Goal: Use online tool/utility: Utilize a website feature to perform a specific function

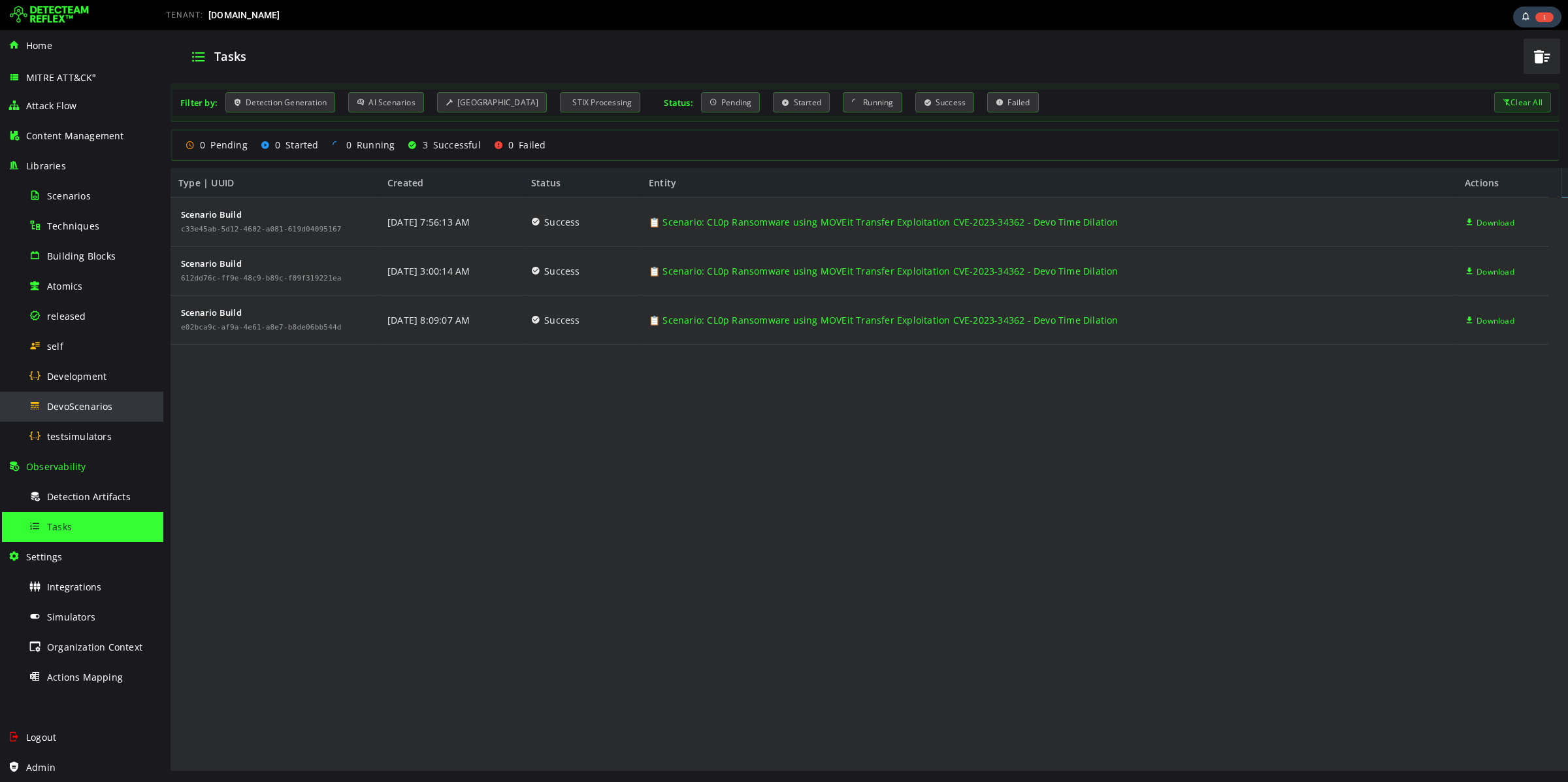
click at [76, 412] on div "DevoScenarios" at bounding box center [92, 406] width 127 height 29
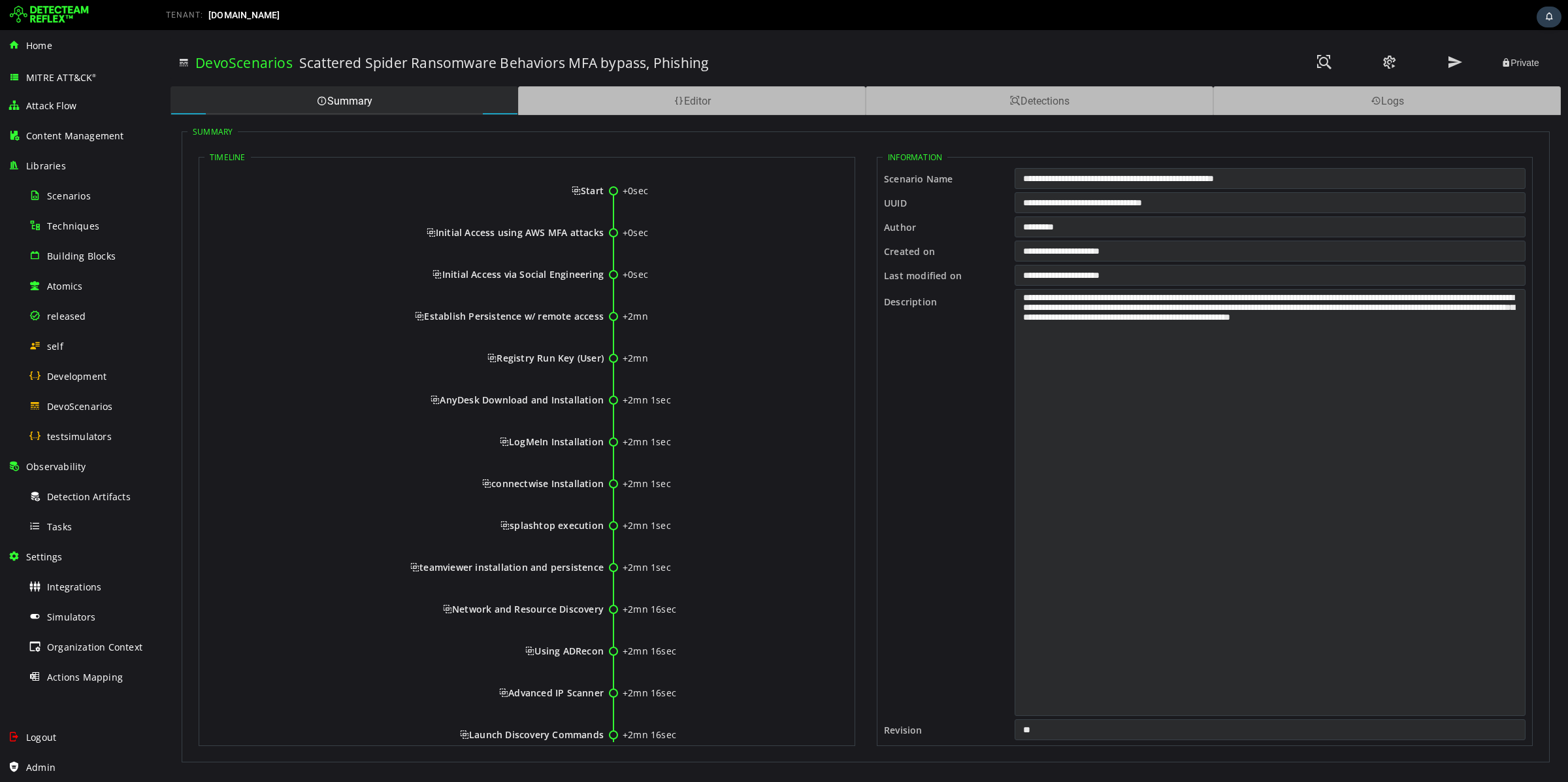
click at [587, 185] on span "Start" at bounding box center [588, 191] width 32 height 12
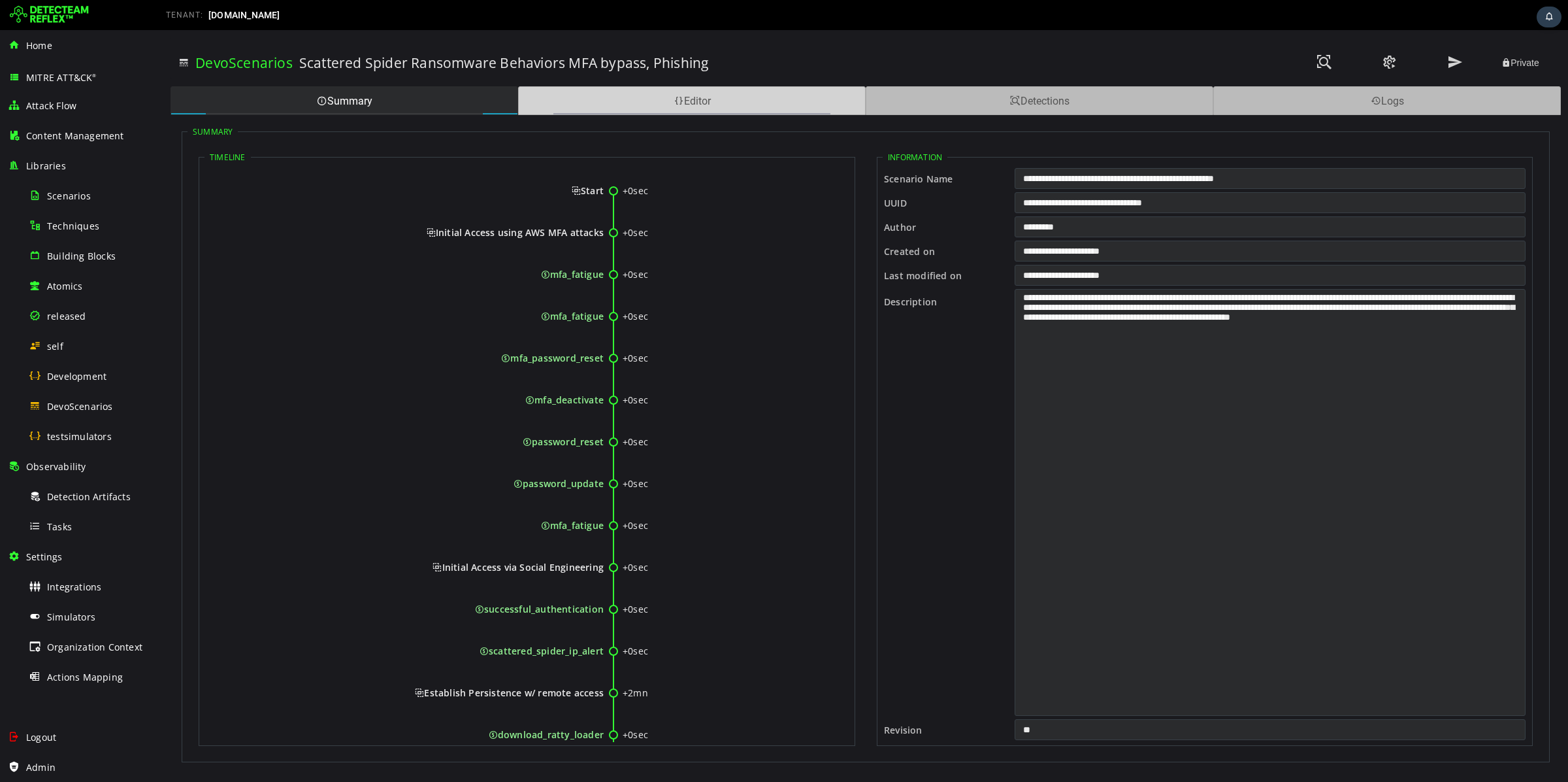
click at [666, 103] on div "Editor" at bounding box center [692, 101] width 348 height 29
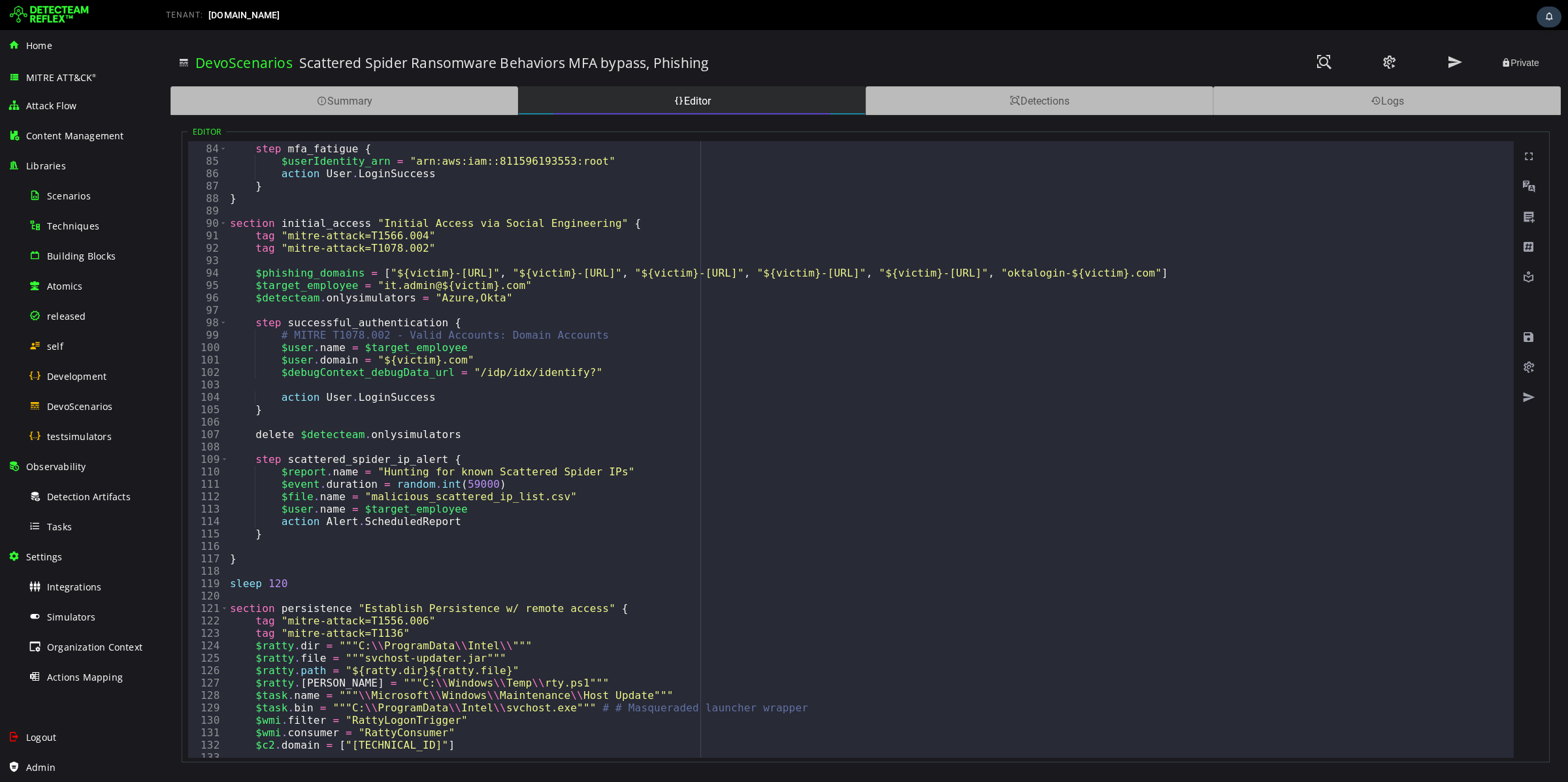
scroll to position [1078, 0]
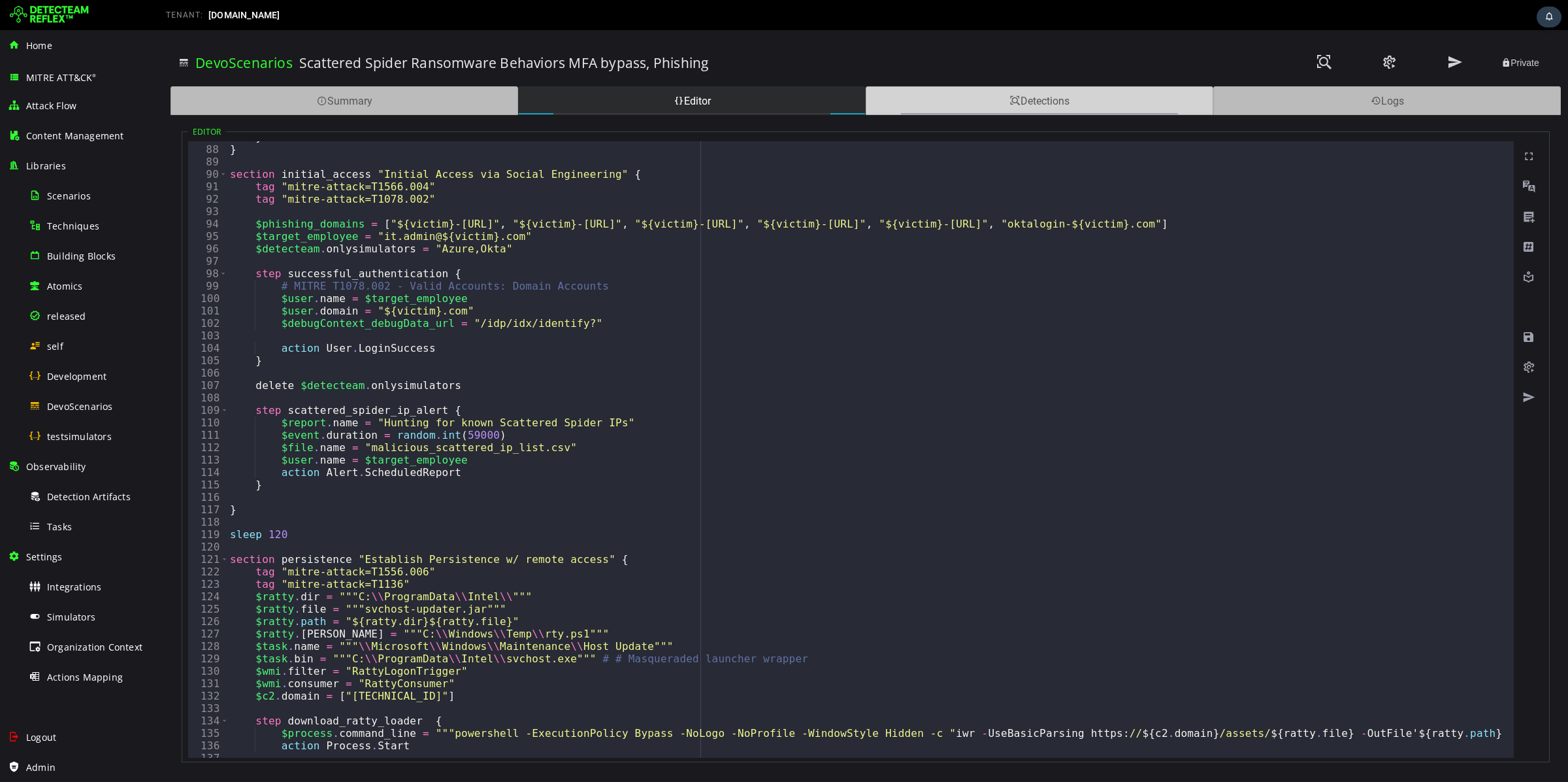
click at [1074, 110] on div "Detections" at bounding box center [1039, 101] width 348 height 29
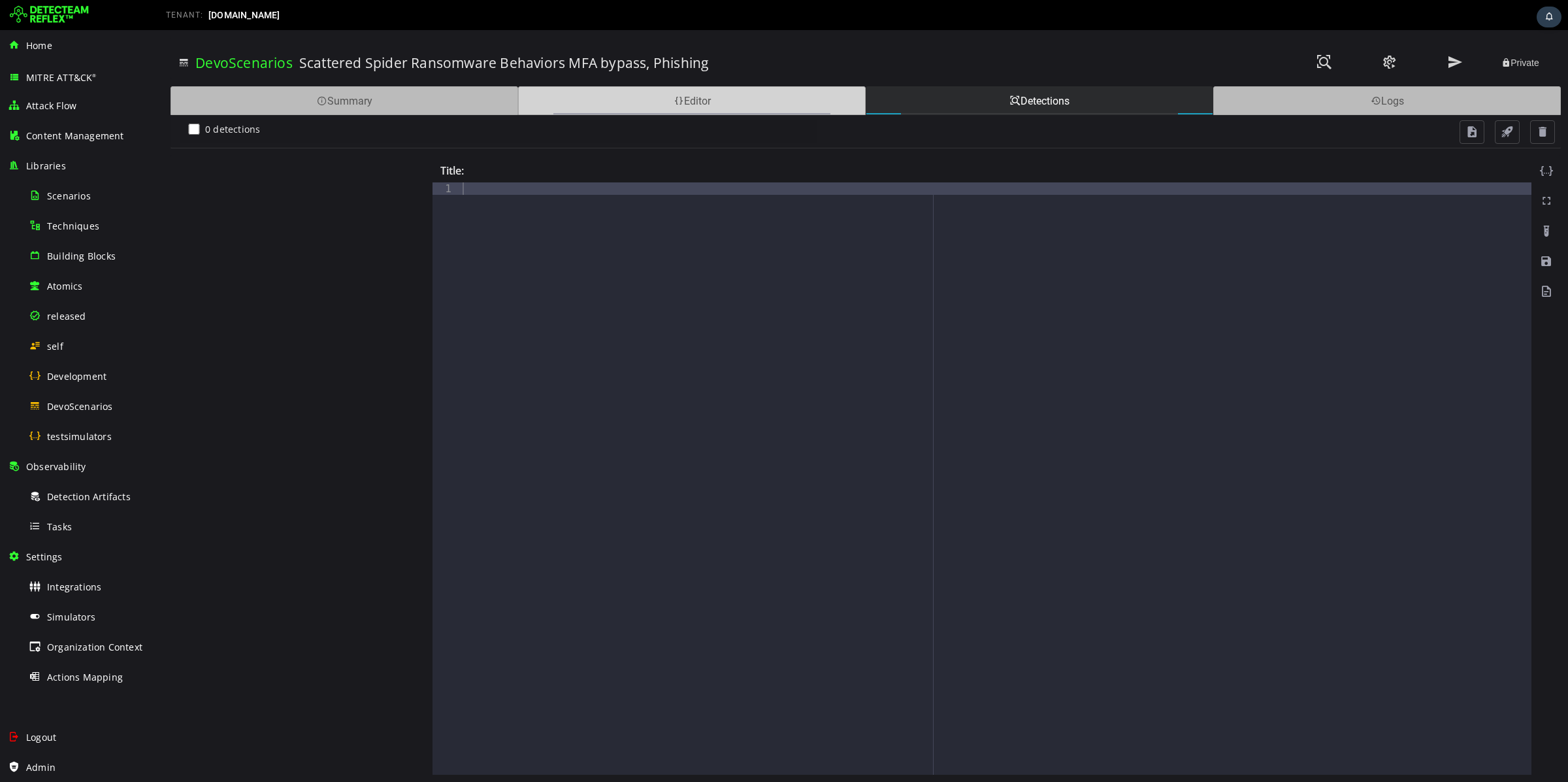
click at [738, 108] on div "Editor" at bounding box center [692, 101] width 348 height 29
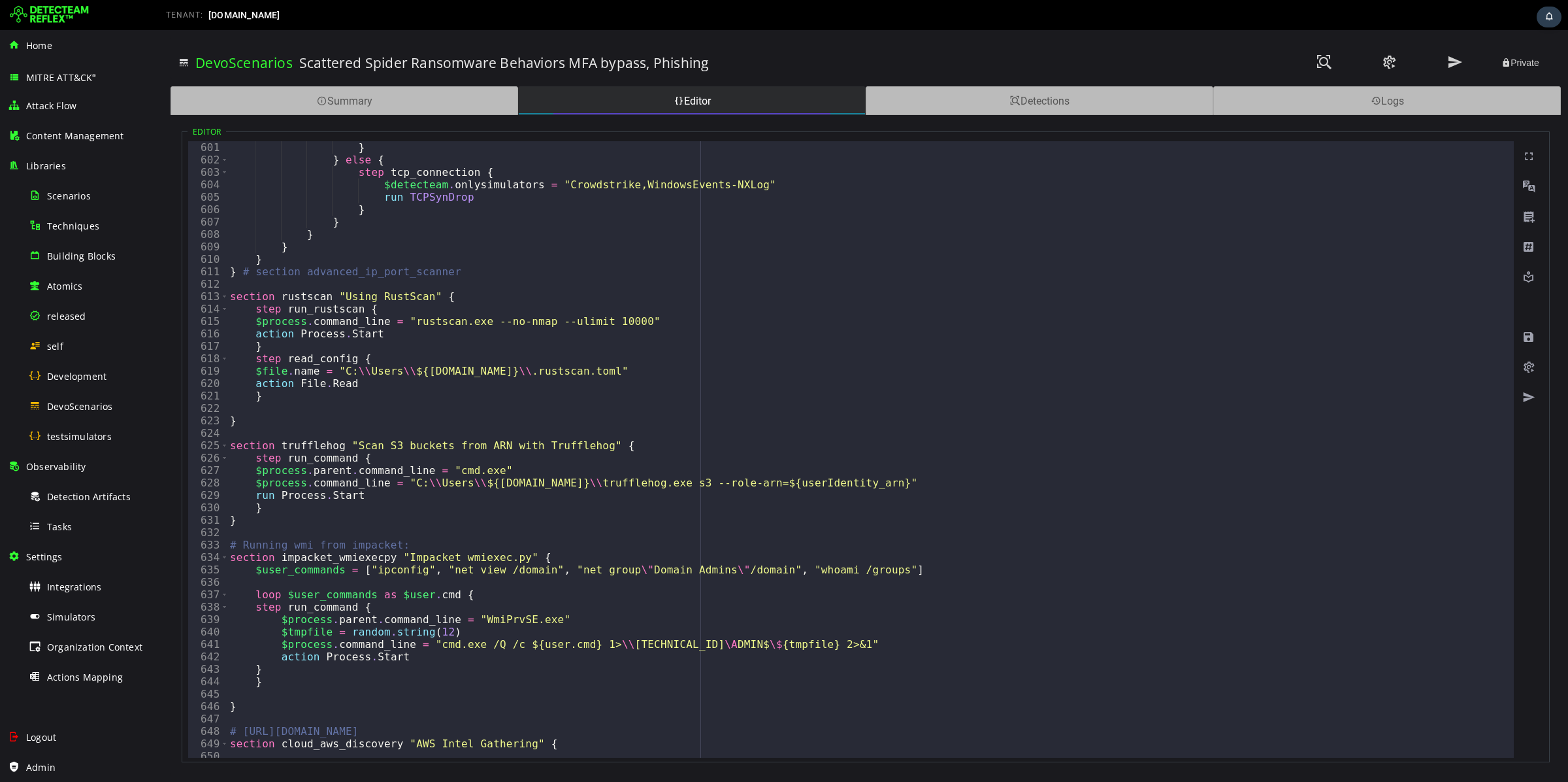
scroll to position [7599, 0]
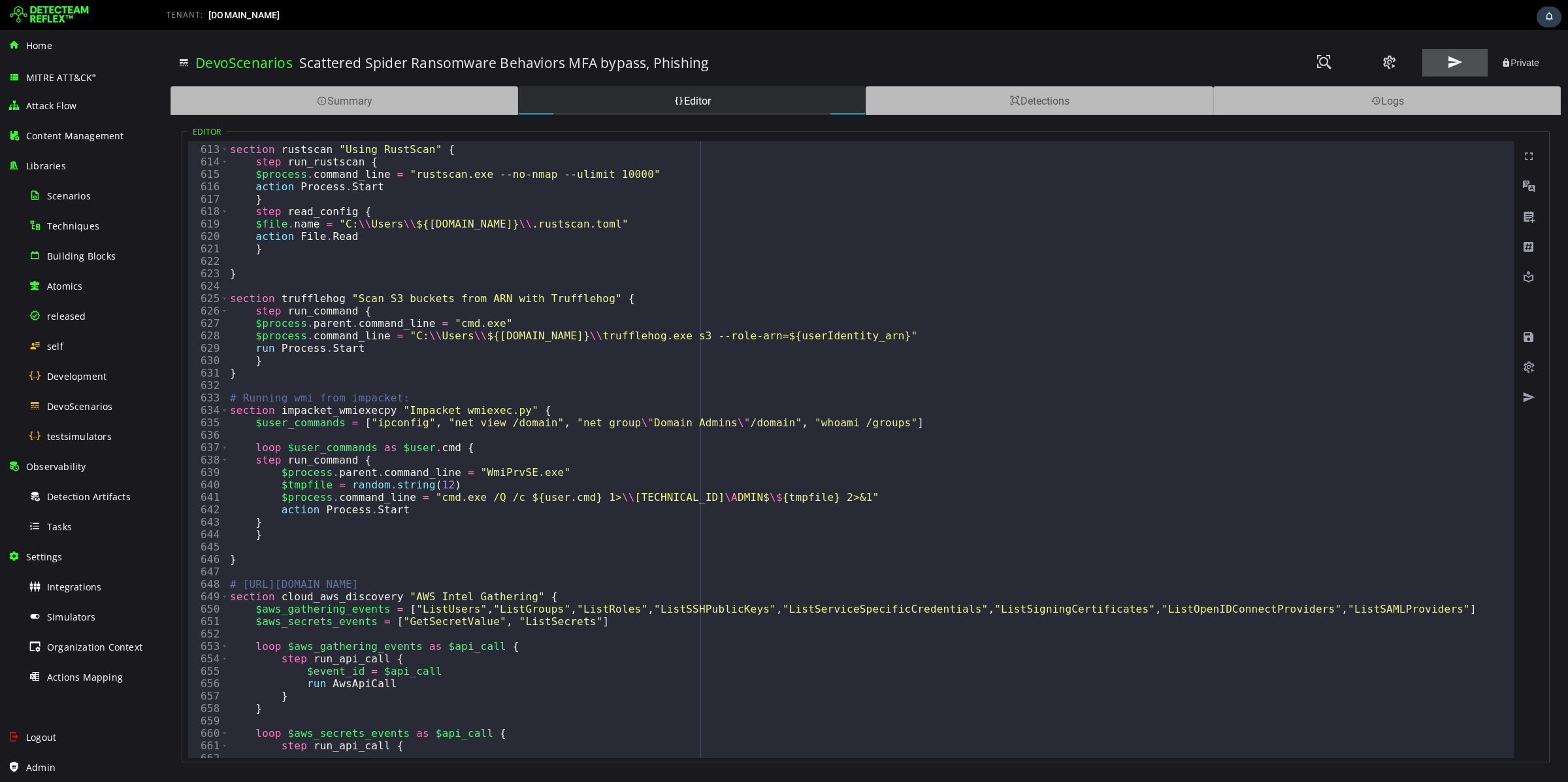
click at [1449, 64] on span at bounding box center [1455, 62] width 16 height 18
click at [87, 532] on div "Tasks" at bounding box center [92, 526] width 127 height 29
